Goal: Find contact information: Find contact information

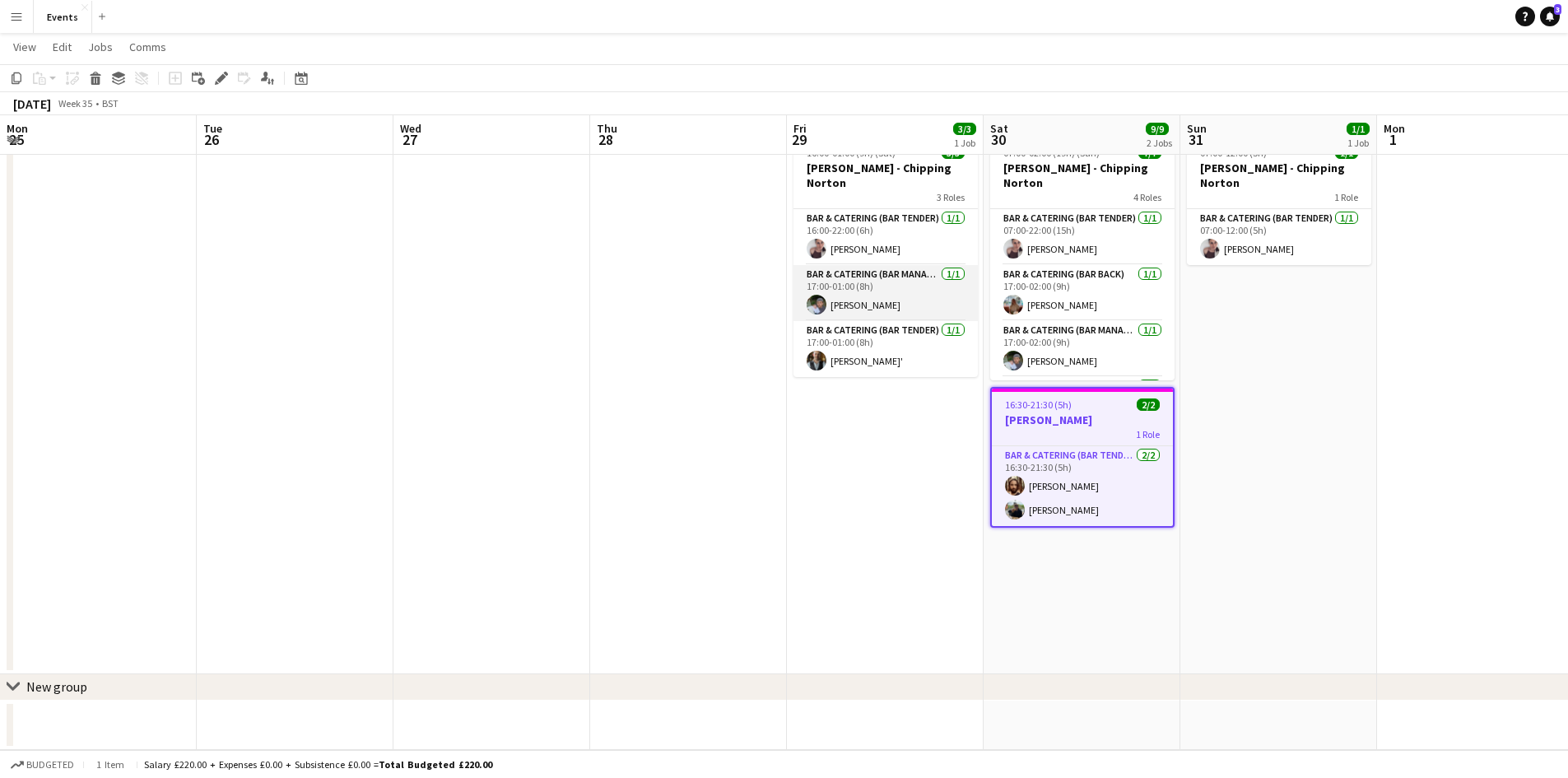
scroll to position [0, 470]
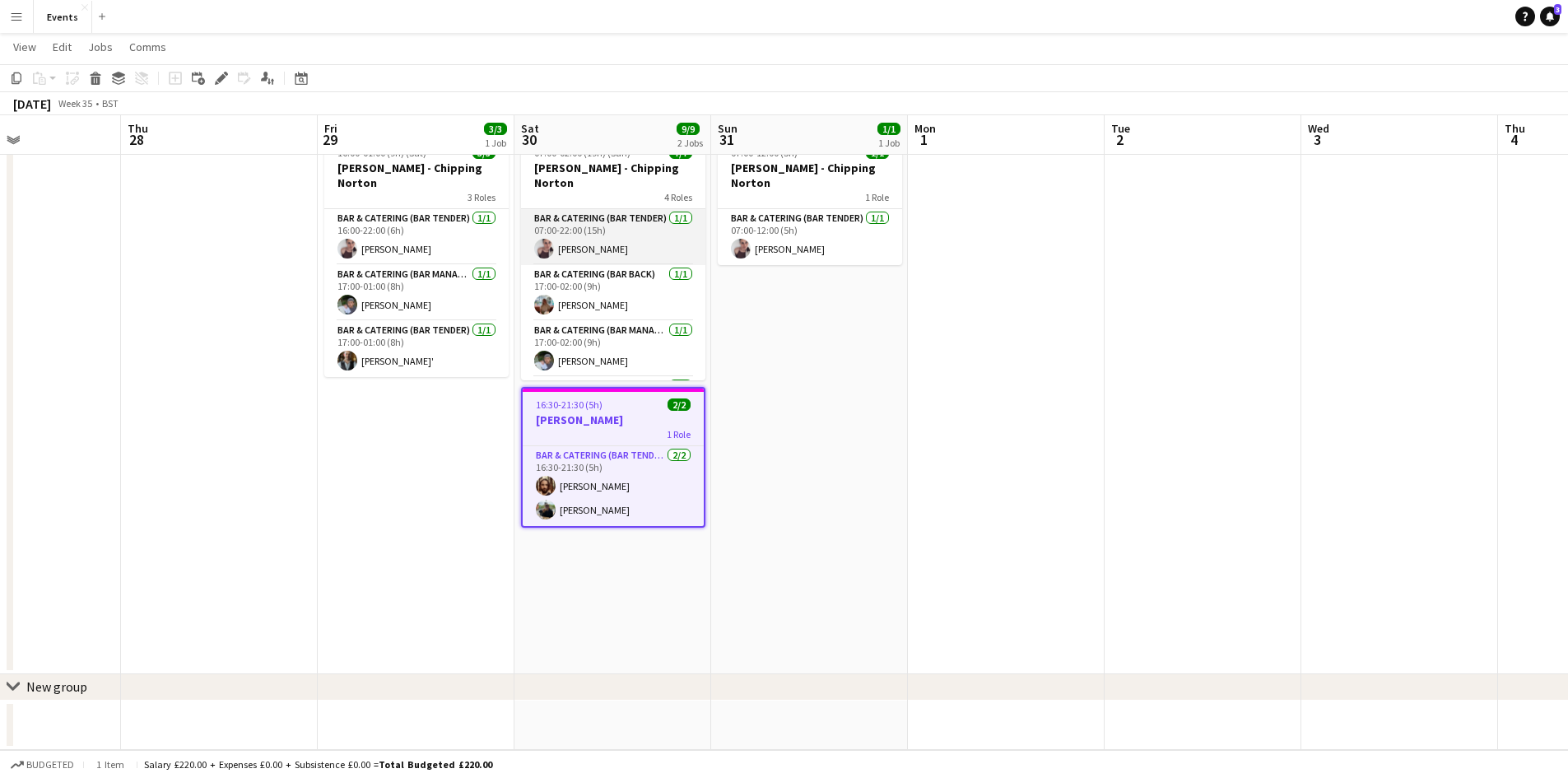
click at [584, 222] on app-card-role "Bar & Catering (Bar Tender) [DATE] 07:00-22:00 (15h) [PERSON_NAME]" at bounding box center [613, 236] width 184 height 56
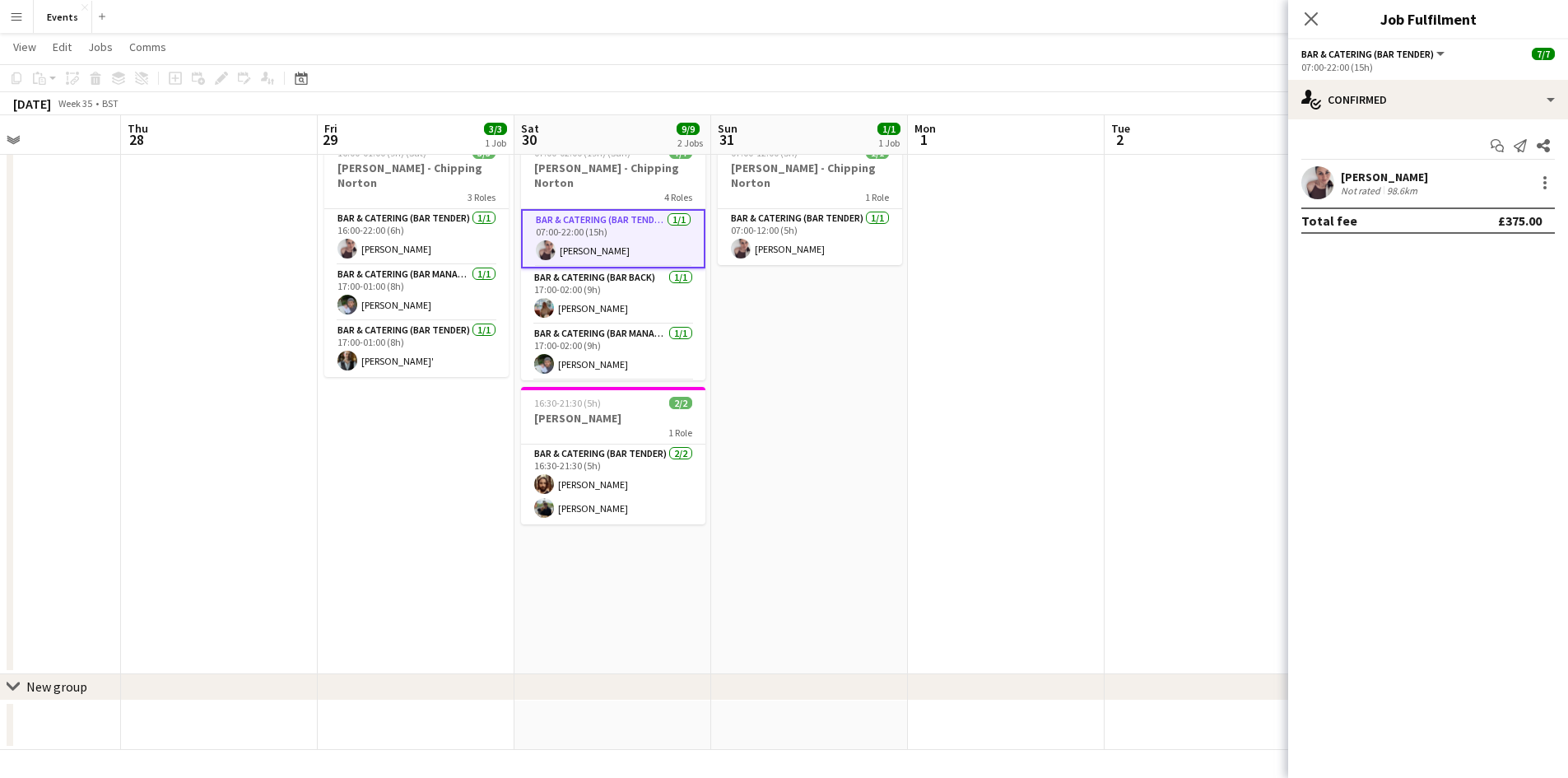
click at [1345, 184] on div "Not rated" at bounding box center [1362, 190] width 43 height 13
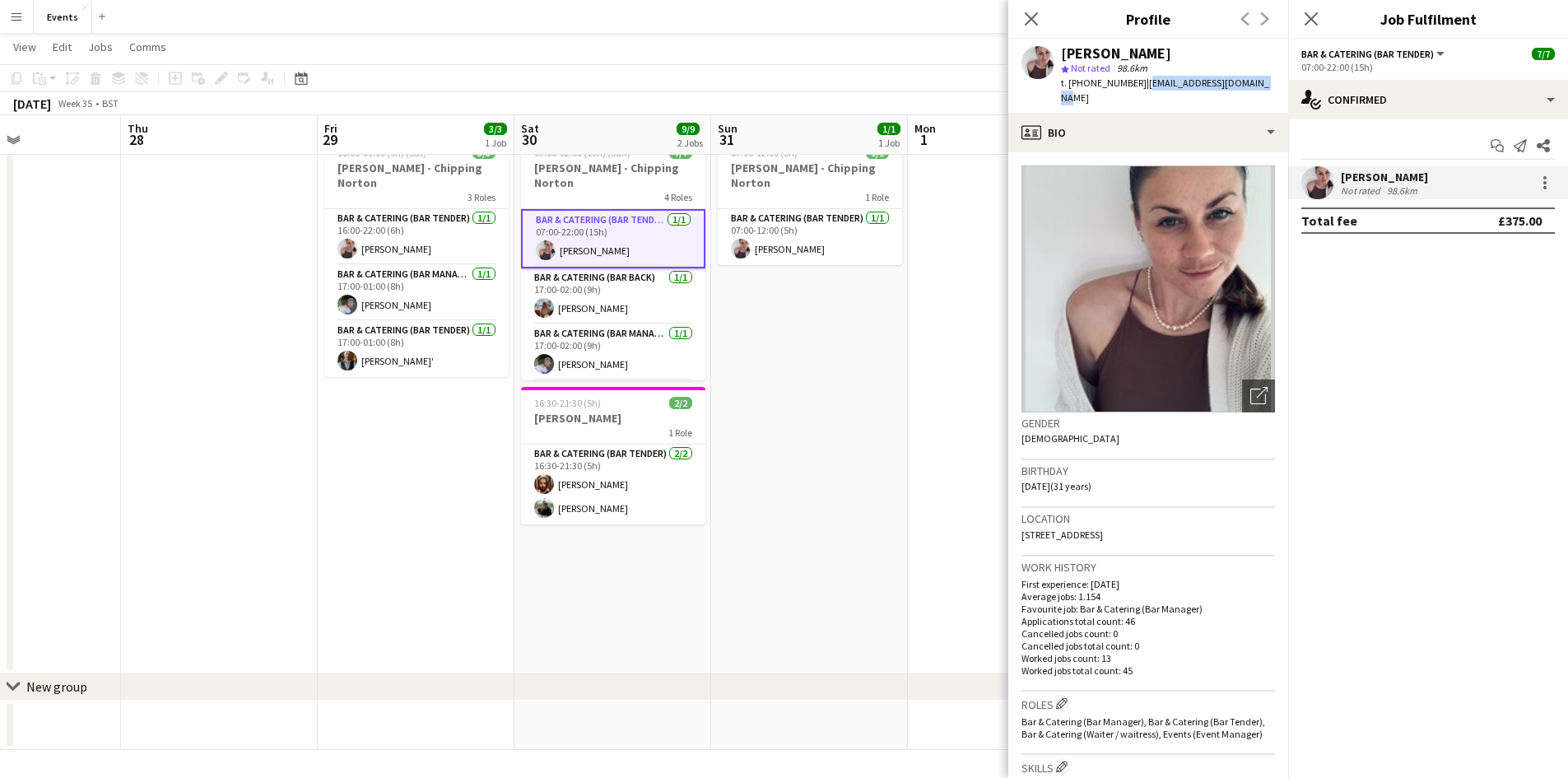
drag, startPoint x: 1140, startPoint y: 81, endPoint x: 1252, endPoint y: 88, distance: 112.2
click at [1252, 88] on span "| [EMAIL_ADDRESS][DOMAIN_NAME]" at bounding box center [1165, 90] width 208 height 27
copy span "[EMAIL_ADDRESS][DOMAIN_NAME]"
click at [1032, 23] on icon "Close pop-in" at bounding box center [1031, 18] width 16 height 16
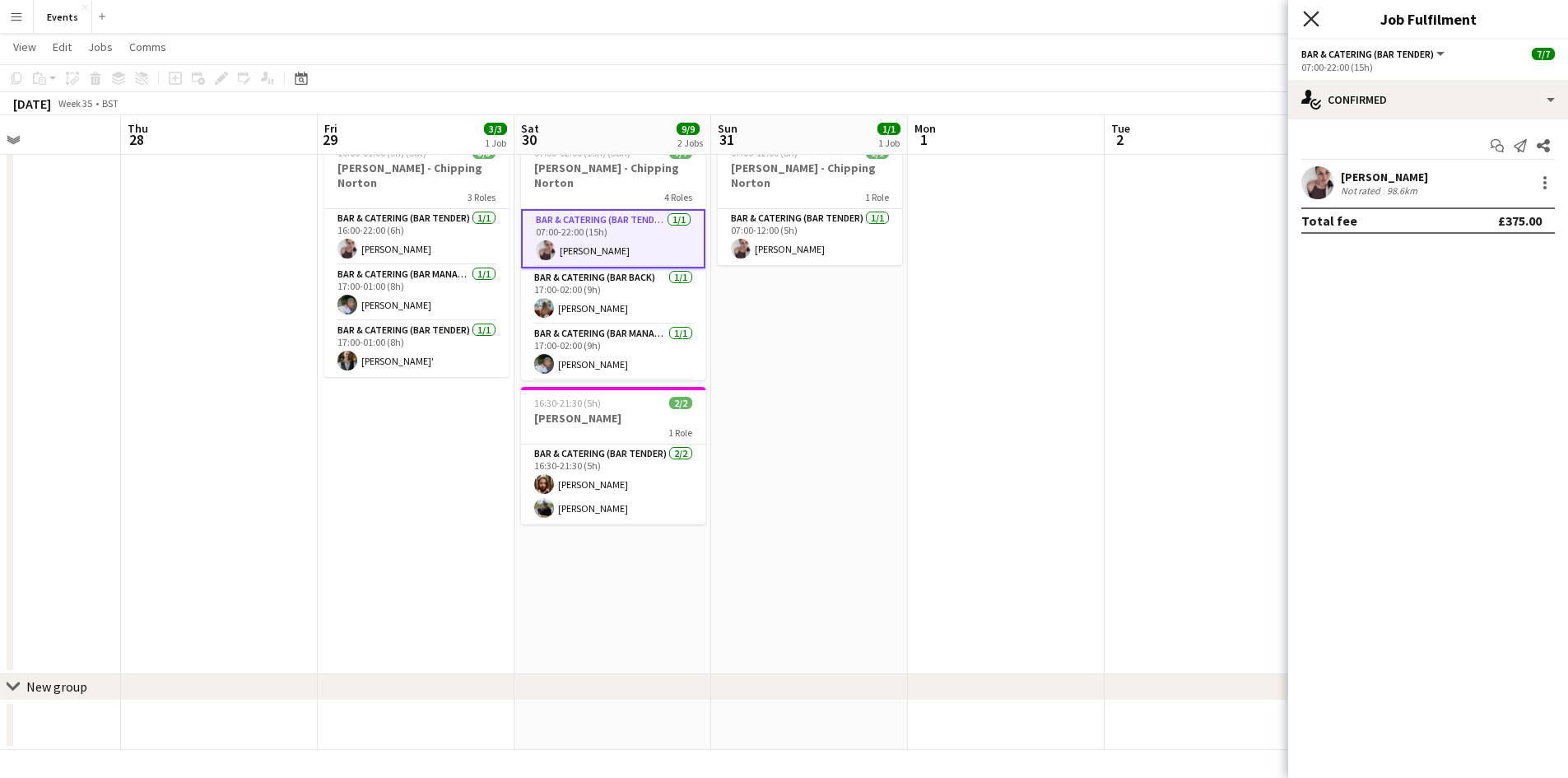
click at [1315, 16] on icon at bounding box center [1311, 18] width 16 height 16
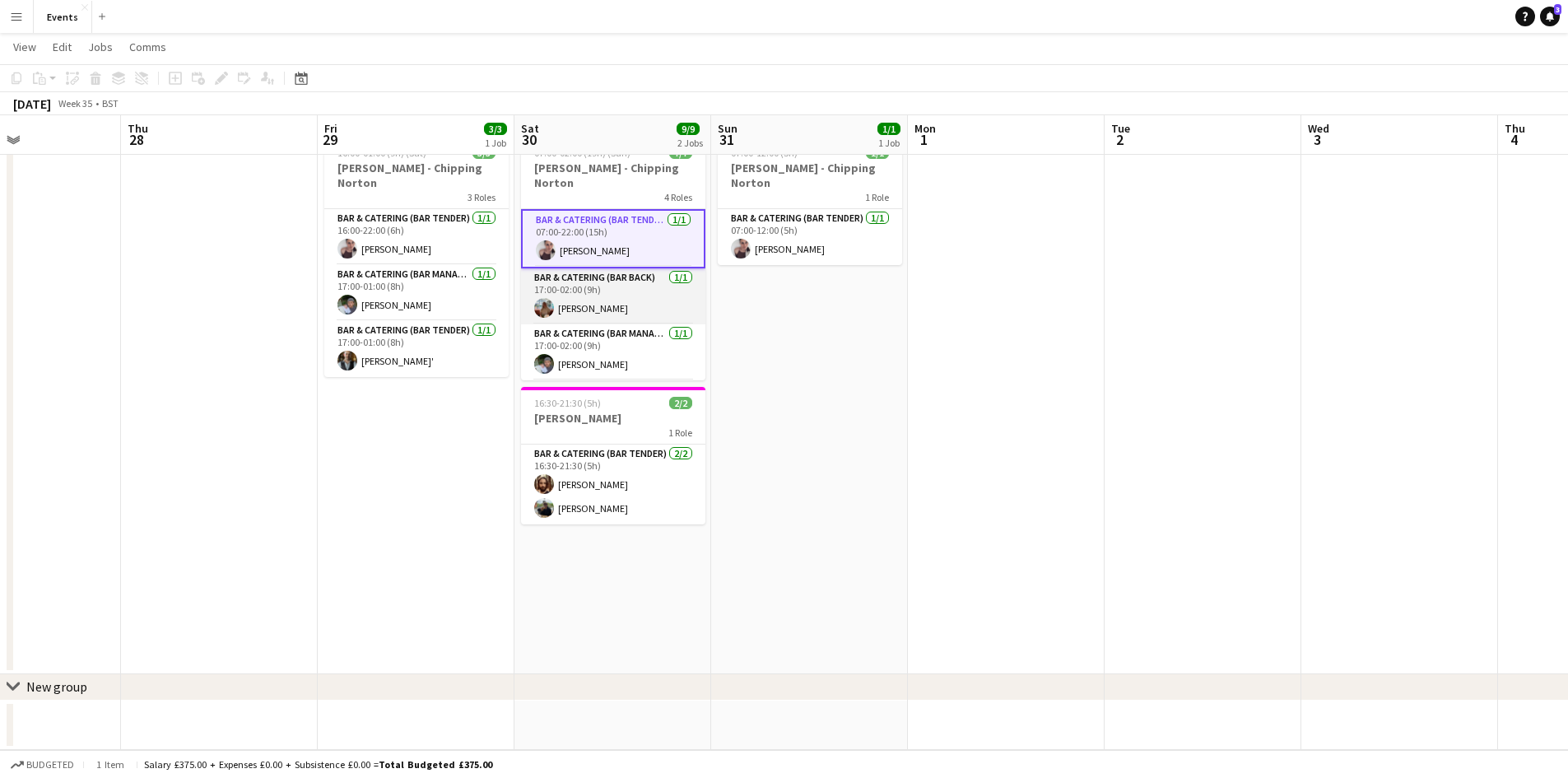
scroll to position [112, 0]
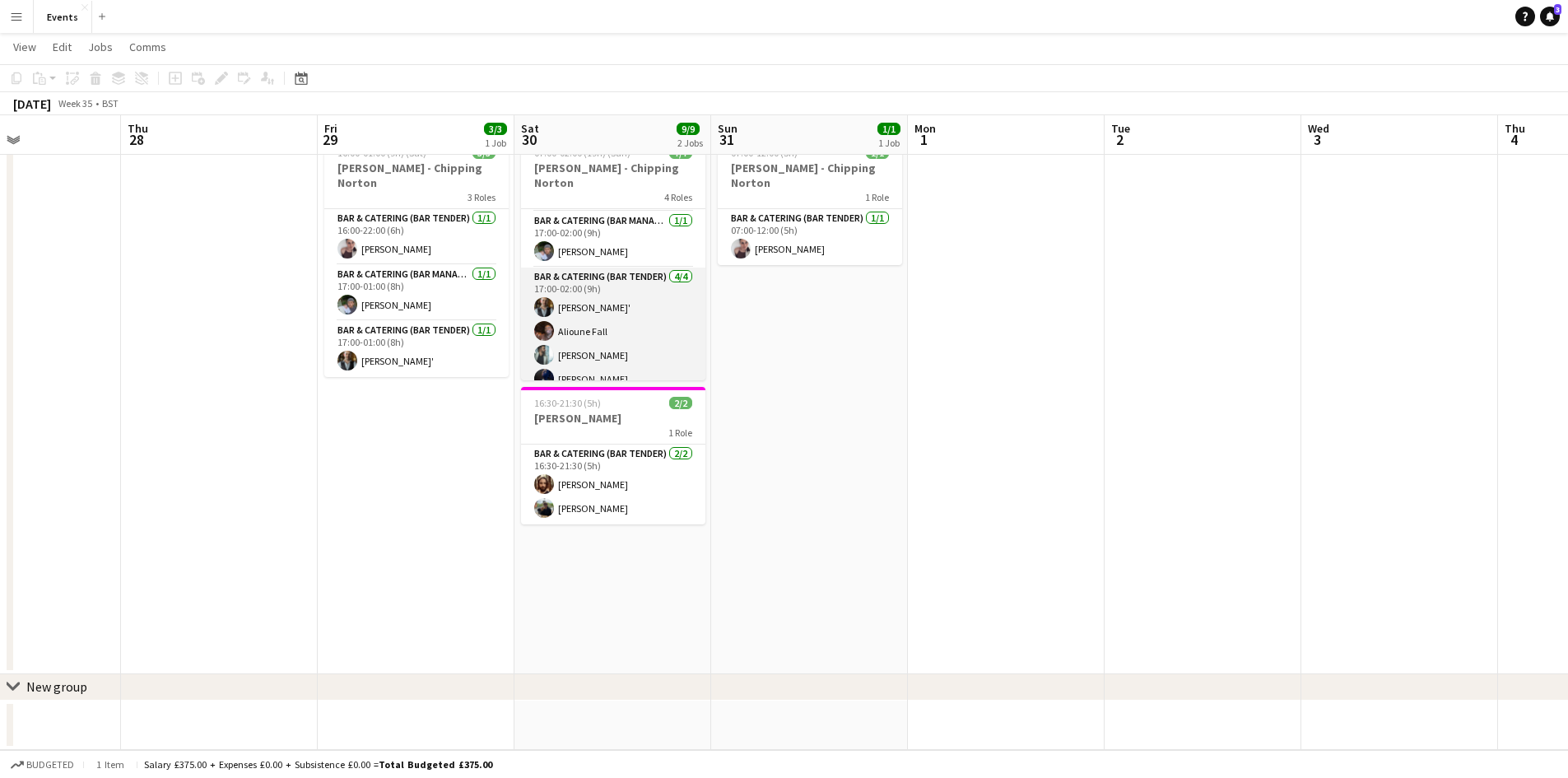
click at [592, 290] on app-card-role "Bar & Catering (Bar Tender) [DATE] 17:00-02:00 (9h) [PERSON_NAME]' [PERSON_NAME…" at bounding box center [613, 331] width 184 height 127
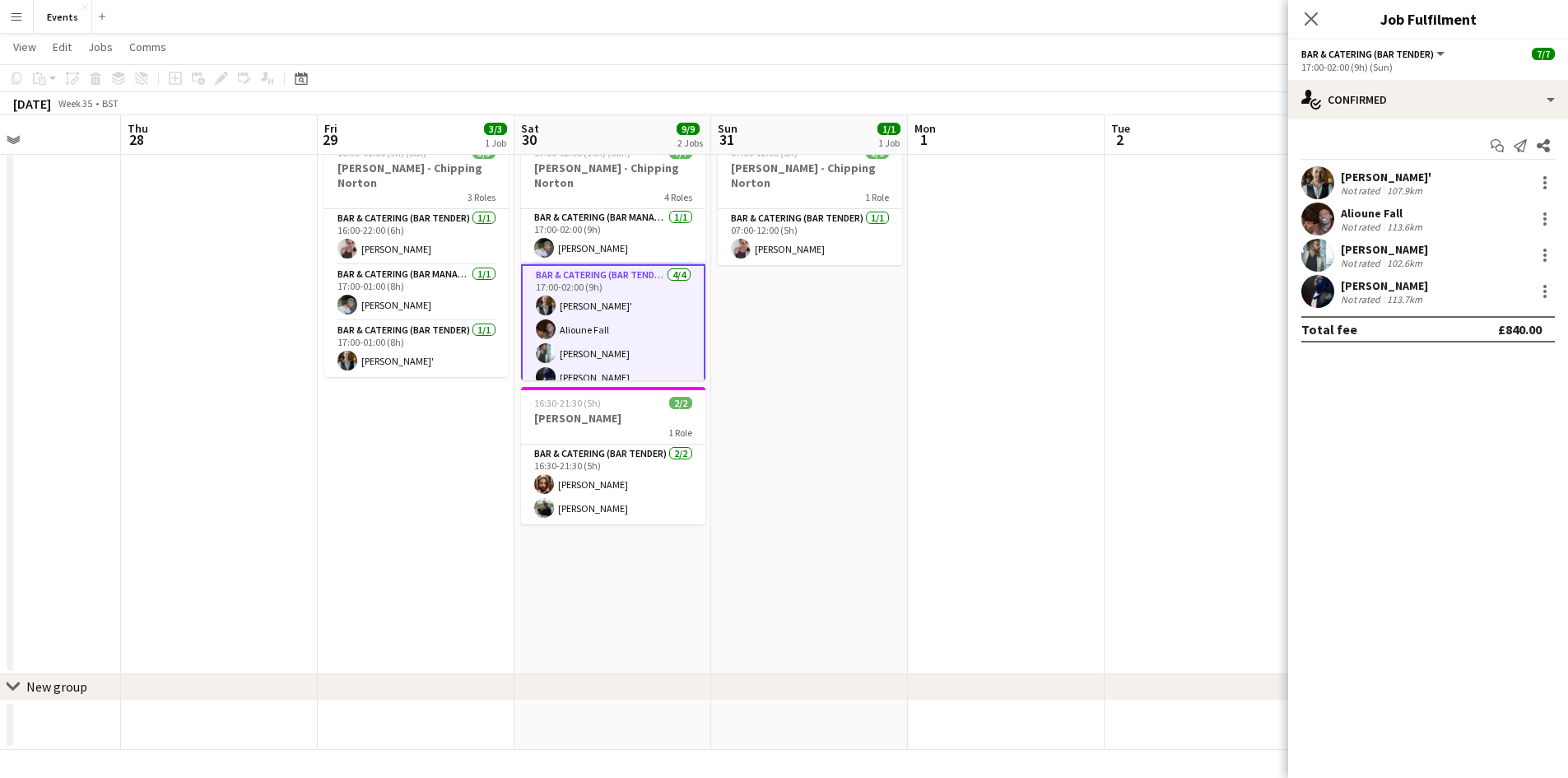
scroll to position [110, 0]
click at [1371, 186] on div "Not rated" at bounding box center [1362, 190] width 43 height 13
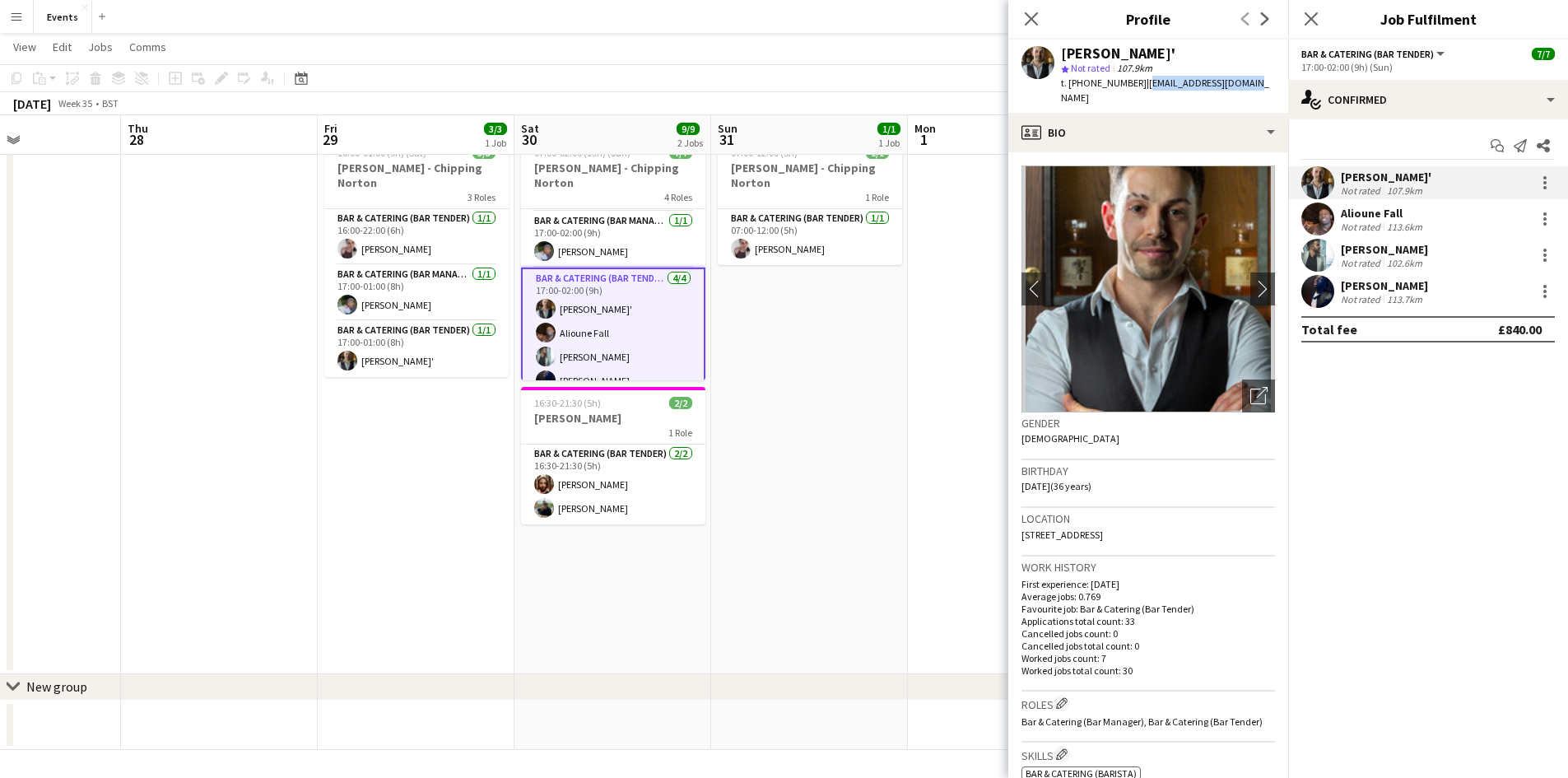
drag, startPoint x: 1142, startPoint y: 86, endPoint x: 1251, endPoint y: 86, distance: 109.0
click at [1251, 86] on div "[PERSON_NAME]' star Not rated 107.9km t. [PHONE_NUMBER] | [EMAIL_ADDRESS][DOMAI…" at bounding box center [1148, 75] width 280 height 73
copy span "[EMAIL_ADDRESS][DOMAIN_NAME]"
